Goal: Information Seeking & Learning: Learn about a topic

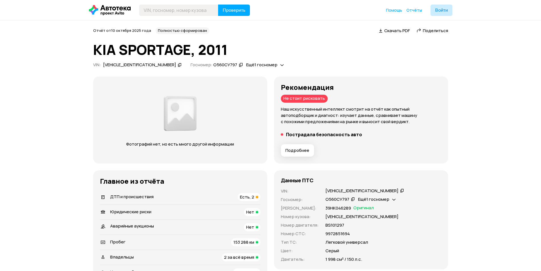
click at [227, 199] on div "ДТП и происшествия Есть, 2" at bounding box center [180, 197] width 161 height 8
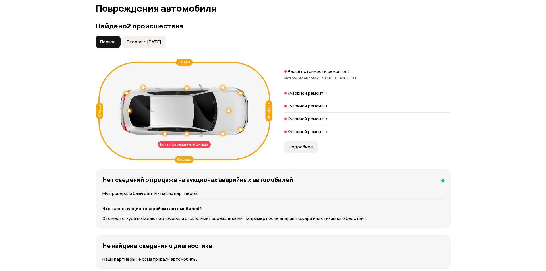
scroll to position [565, 0]
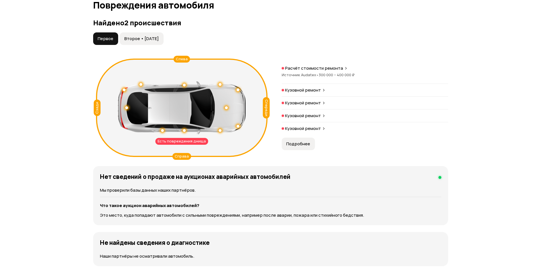
click at [348, 72] on span "300 000 – 400 000 ₽" at bounding box center [337, 74] width 36 height 5
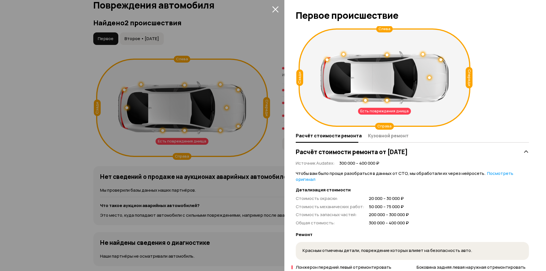
click at [378, 142] on div at bounding box center [412, 142] width 233 height 1
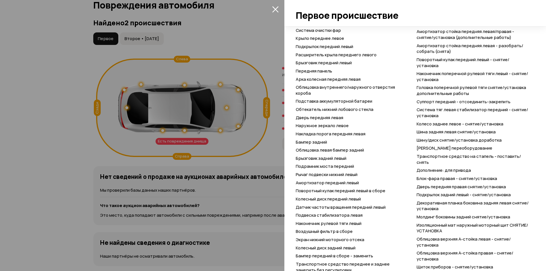
scroll to position [568, 0]
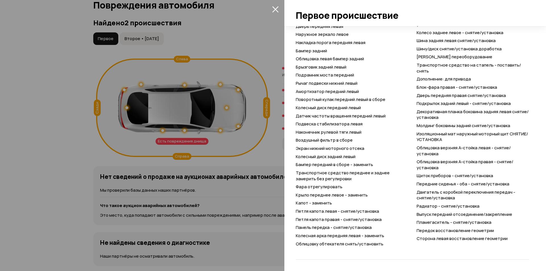
click at [51, 155] on div at bounding box center [273, 135] width 546 height 271
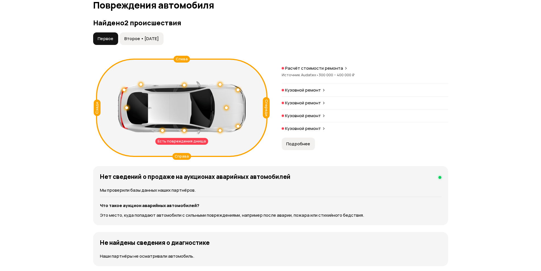
click at [286, 93] on p "Кузовной ремонт" at bounding box center [303, 90] width 36 height 6
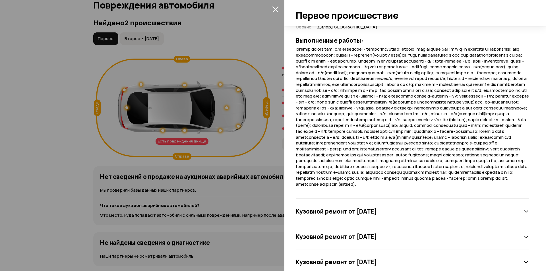
scroll to position [170, 0]
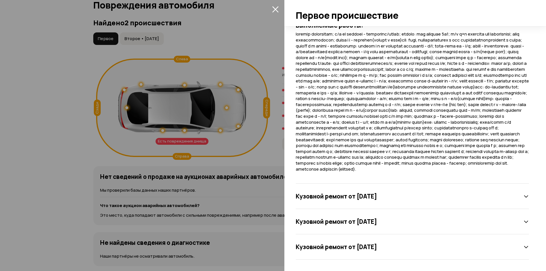
click at [377, 194] on h3 "Кузовной ремонт от 23 февраля 2014 года" at bounding box center [336, 195] width 81 height 7
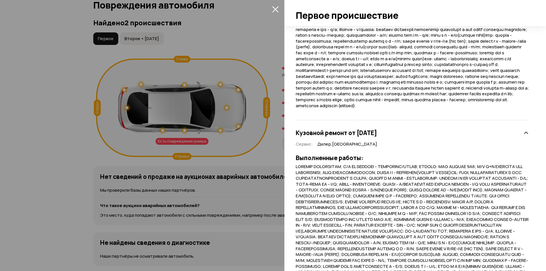
scroll to position [205, 0]
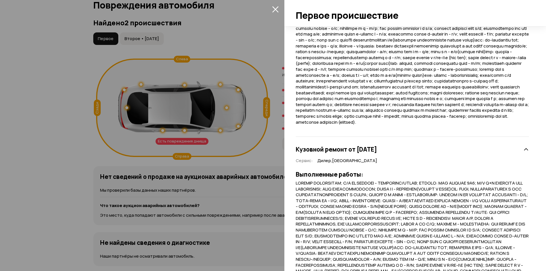
click at [27, 146] on div at bounding box center [273, 135] width 546 height 271
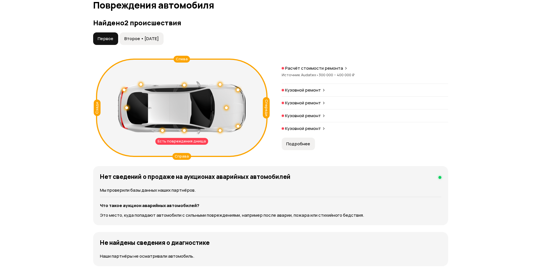
click at [317, 126] on p "Кузовной ремонт" at bounding box center [303, 129] width 36 height 6
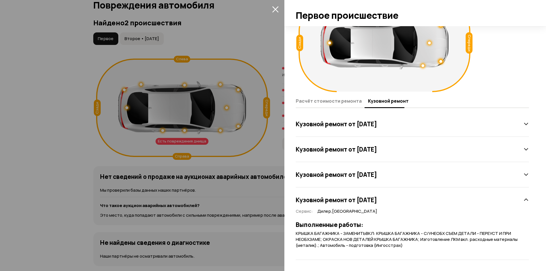
scroll to position [35, 0]
click at [356, 198] on h3 "Кузовной ремонт от 24 февраля 2014 года" at bounding box center [336, 199] width 81 height 7
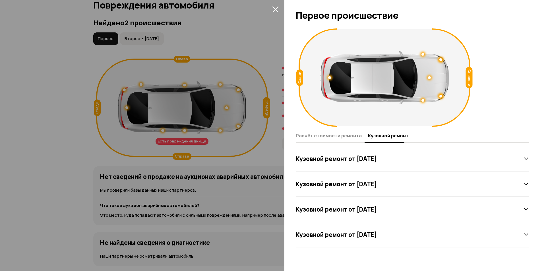
click at [24, 120] on div at bounding box center [273, 135] width 546 height 271
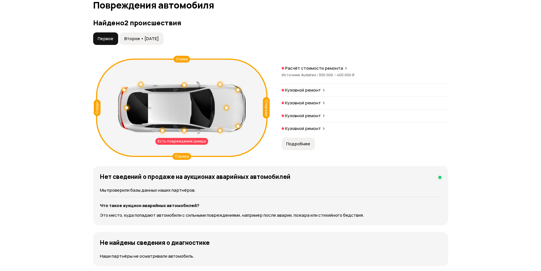
click at [150, 38] on span "Второе • 16 июл 2020" at bounding box center [141, 39] width 34 height 6
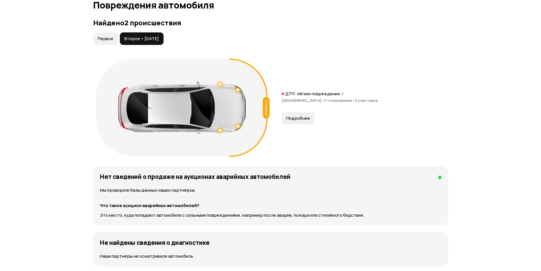
click at [301, 119] on span "Подробнее" at bounding box center [298, 118] width 24 height 6
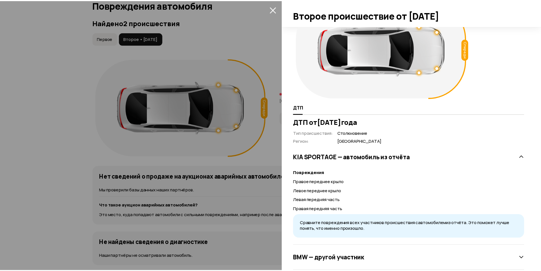
scroll to position [39, 0]
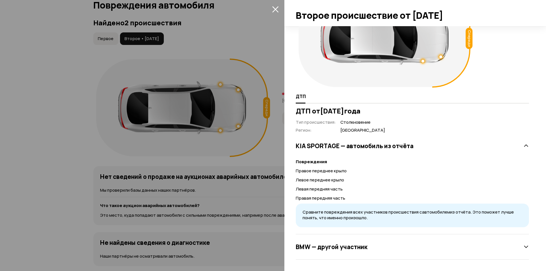
click at [419, 240] on div "BMW — другой участник" at bounding box center [412, 246] width 233 height 25
click at [416, 248] on div "BMW — другой участник" at bounding box center [412, 246] width 233 height 11
click at [21, 135] on div at bounding box center [273, 135] width 546 height 271
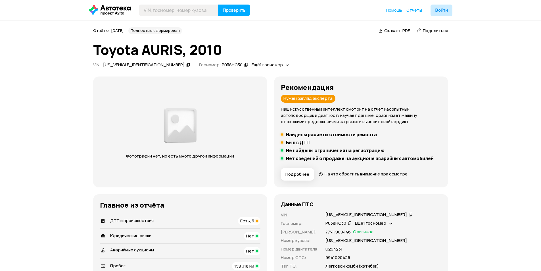
click at [232, 225] on li "ДТП и происшествия Есть, 3" at bounding box center [180, 220] width 161 height 15
click at [232, 223] on div "ДТП и происшествия Есть, 3" at bounding box center [180, 221] width 161 height 8
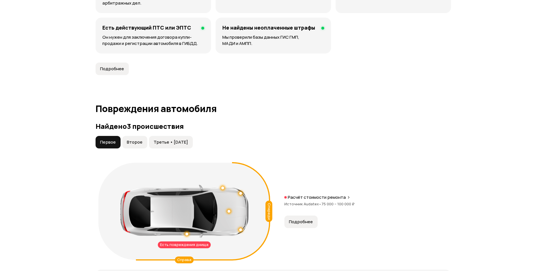
scroll to position [589, 0]
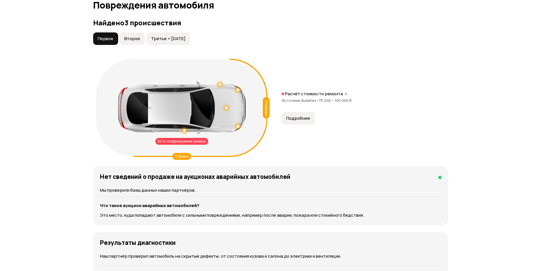
click at [270, 108] on div "Есть повреждения днища Спереди [PERSON_NAME]" at bounding box center [181, 107] width 177 height 103
click at [267, 109] on div "Спереди" at bounding box center [266, 107] width 7 height 21
click at [290, 118] on span "Подробнее" at bounding box center [298, 118] width 24 height 6
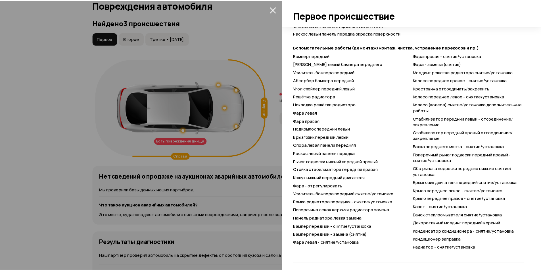
scroll to position [369, 0]
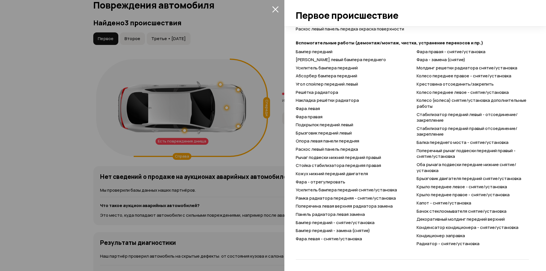
click at [68, 163] on div at bounding box center [273, 135] width 546 height 271
